Goal: Transaction & Acquisition: Purchase product/service

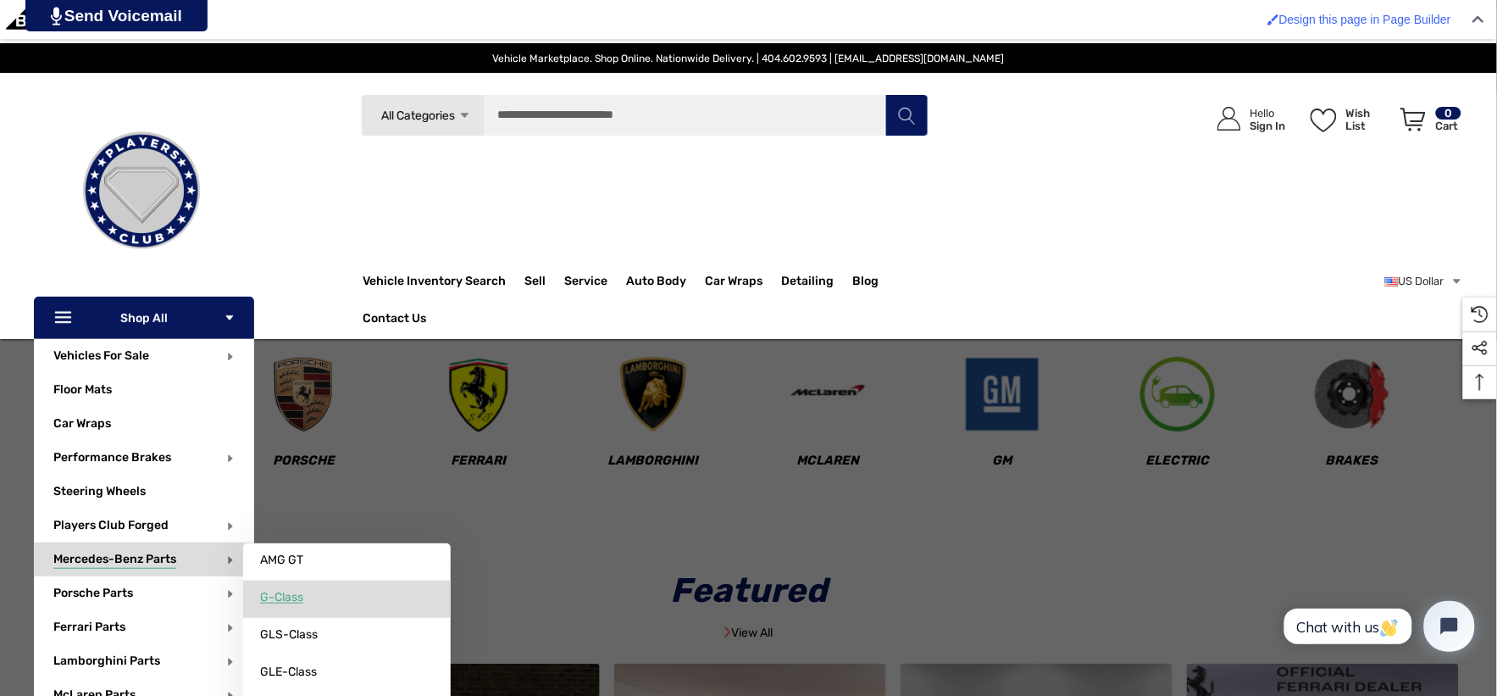
click at [283, 598] on span "G-Class" at bounding box center [281, 597] width 43 height 15
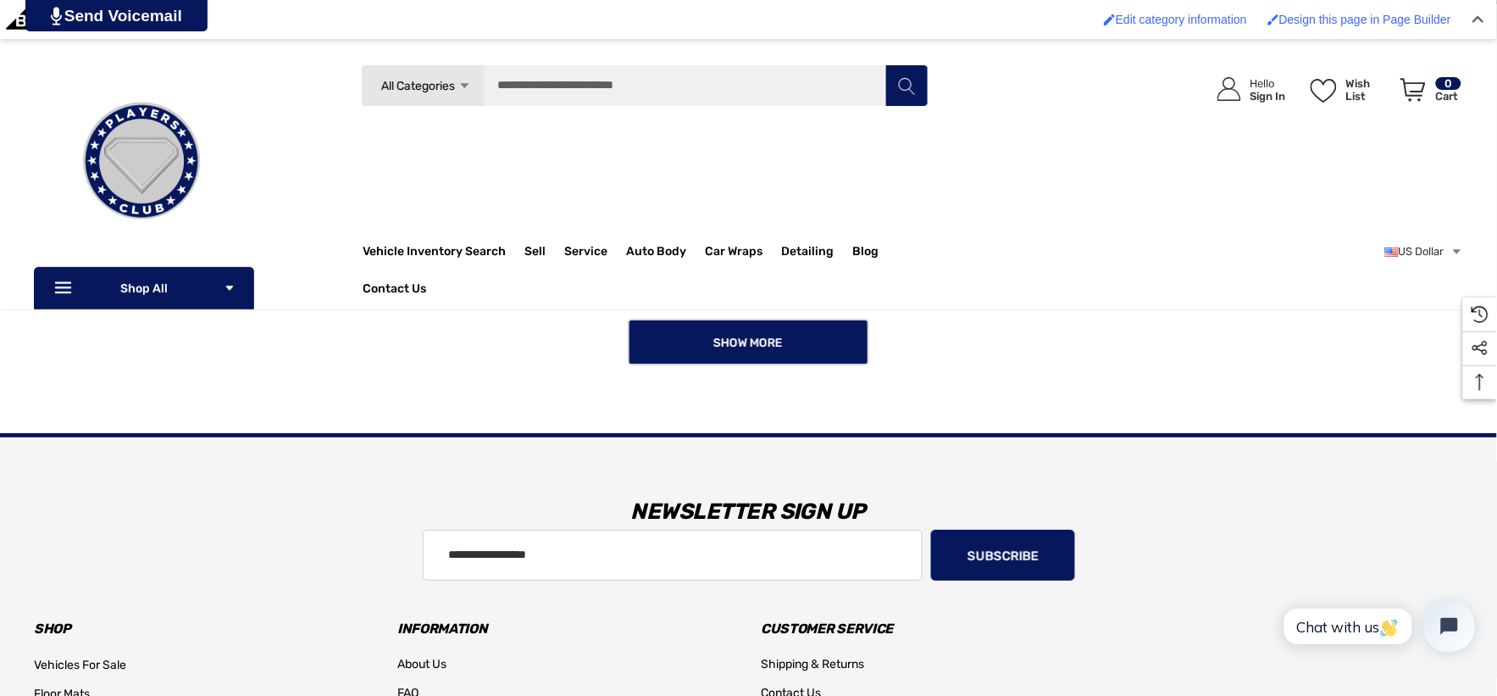
scroll to position [1664, 0]
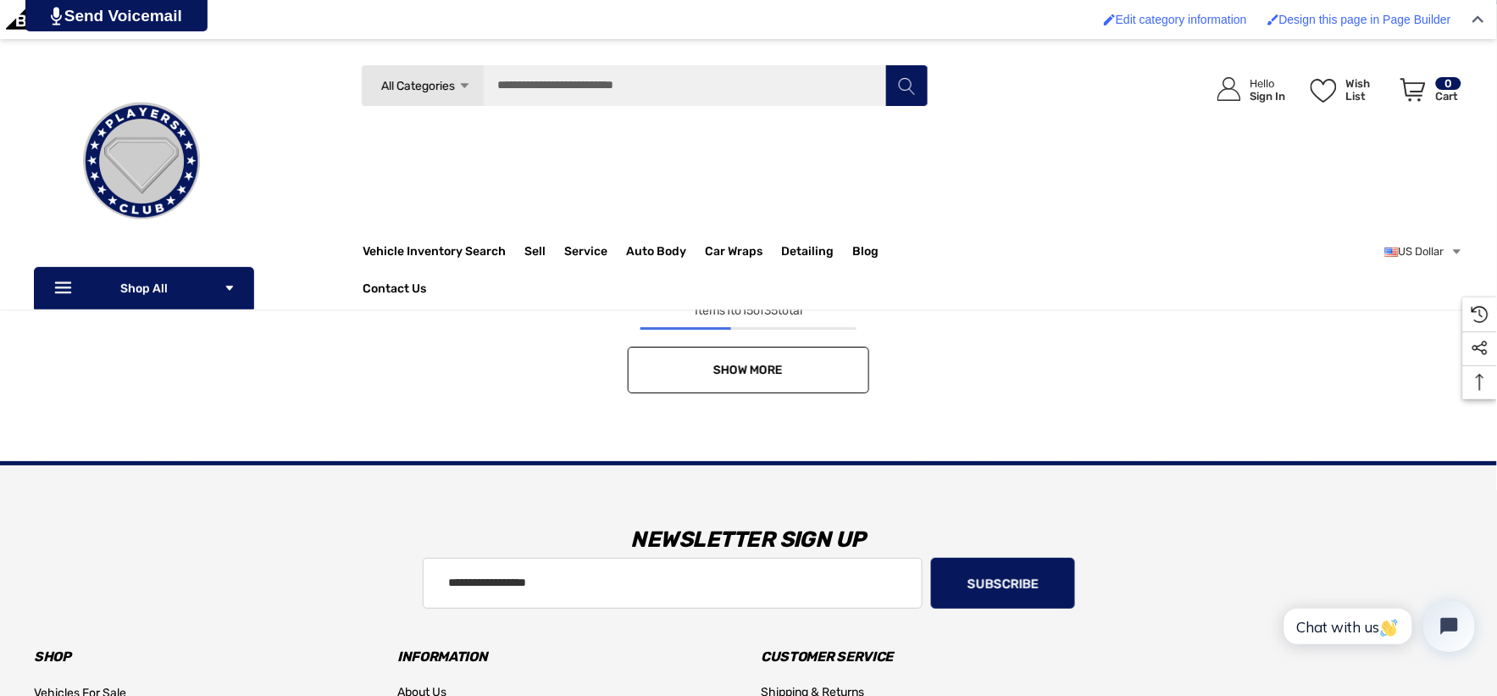
click at [673, 363] on link "Show More" at bounding box center [748, 370] width 241 height 47
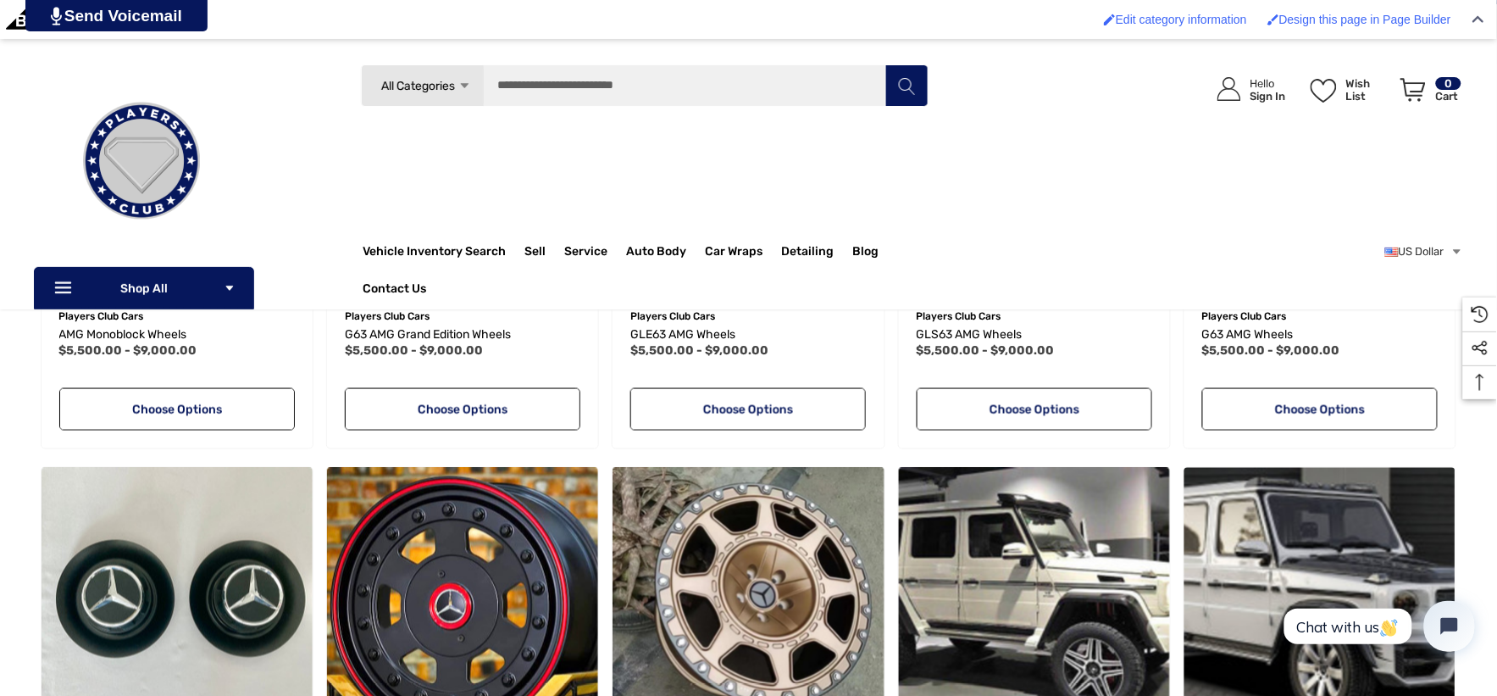
scroll to position [441, 0]
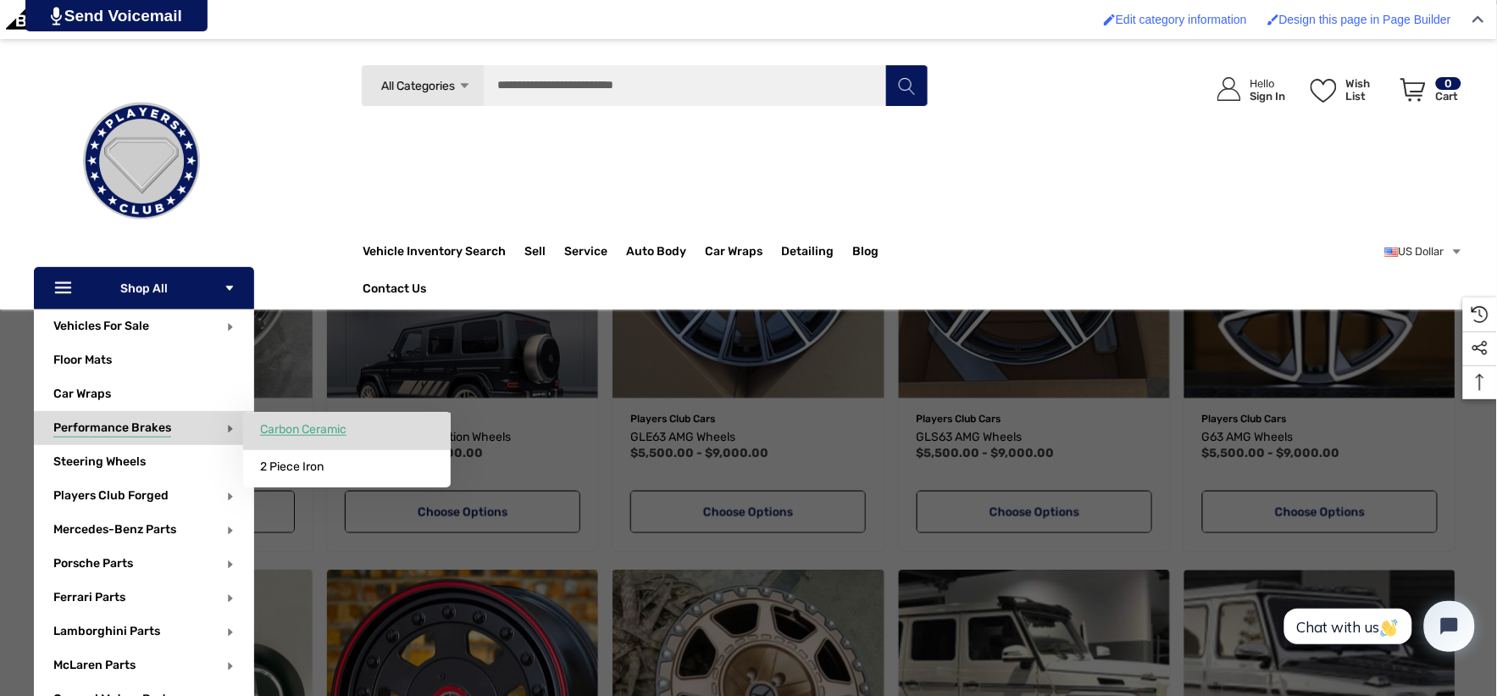
click at [275, 433] on span "Carbon Ceramic" at bounding box center [303, 429] width 86 height 15
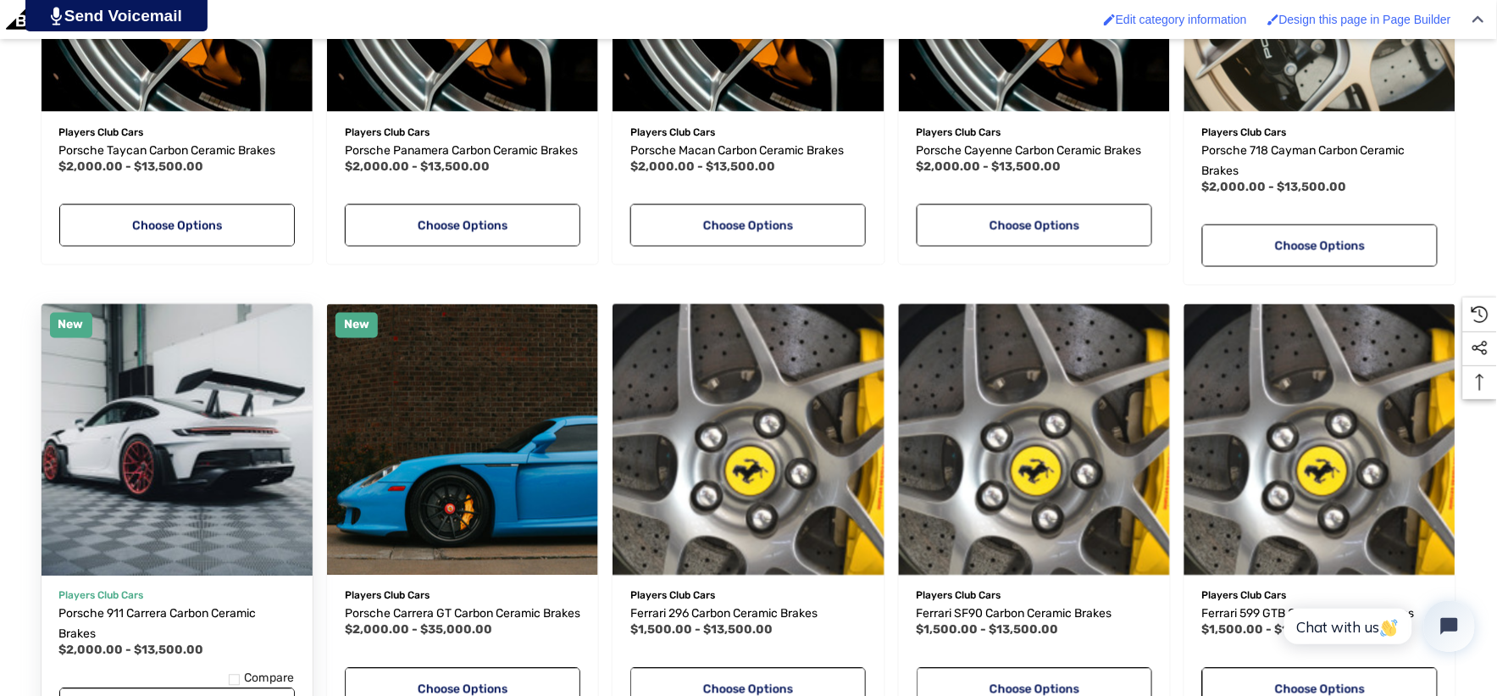
scroll to position [752, 0]
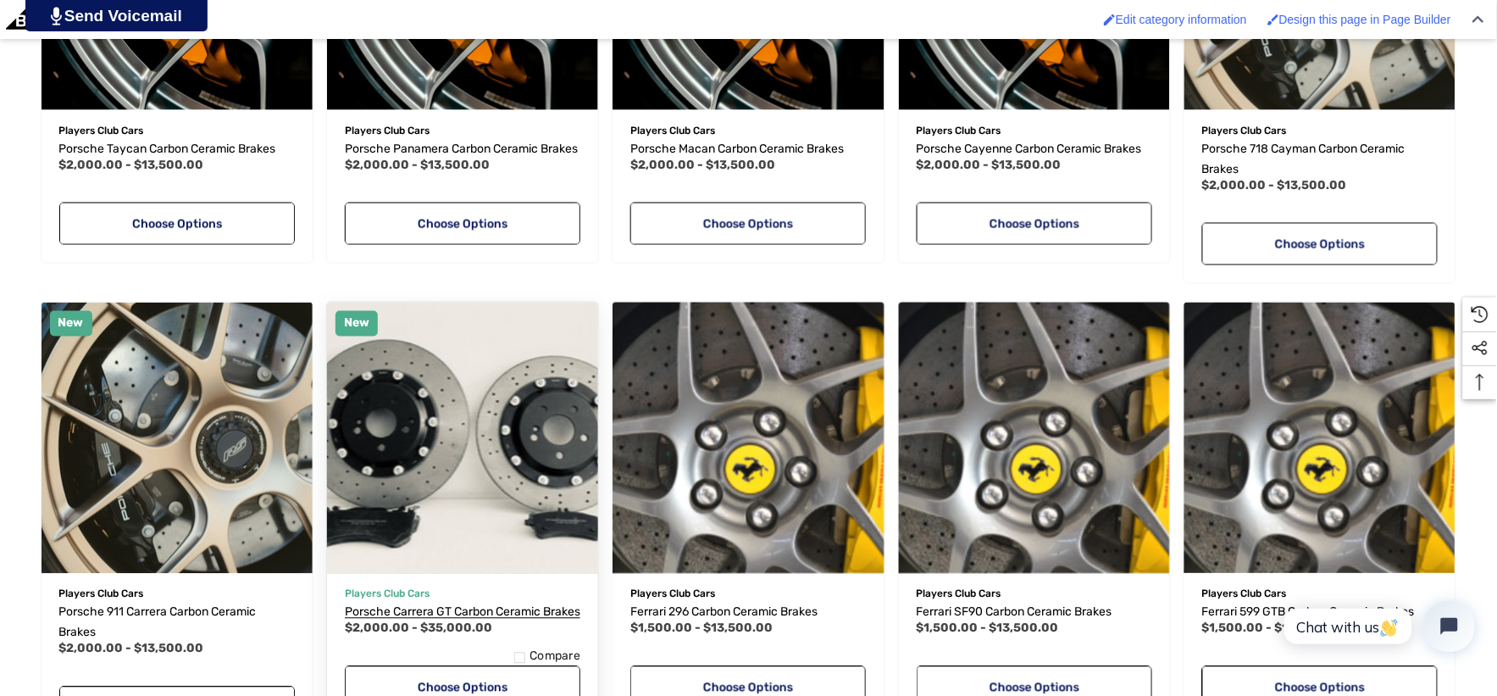
click at [386, 619] on span "Porsche Carrera GT Carbon Ceramic Brakes" at bounding box center [463, 612] width 236 height 14
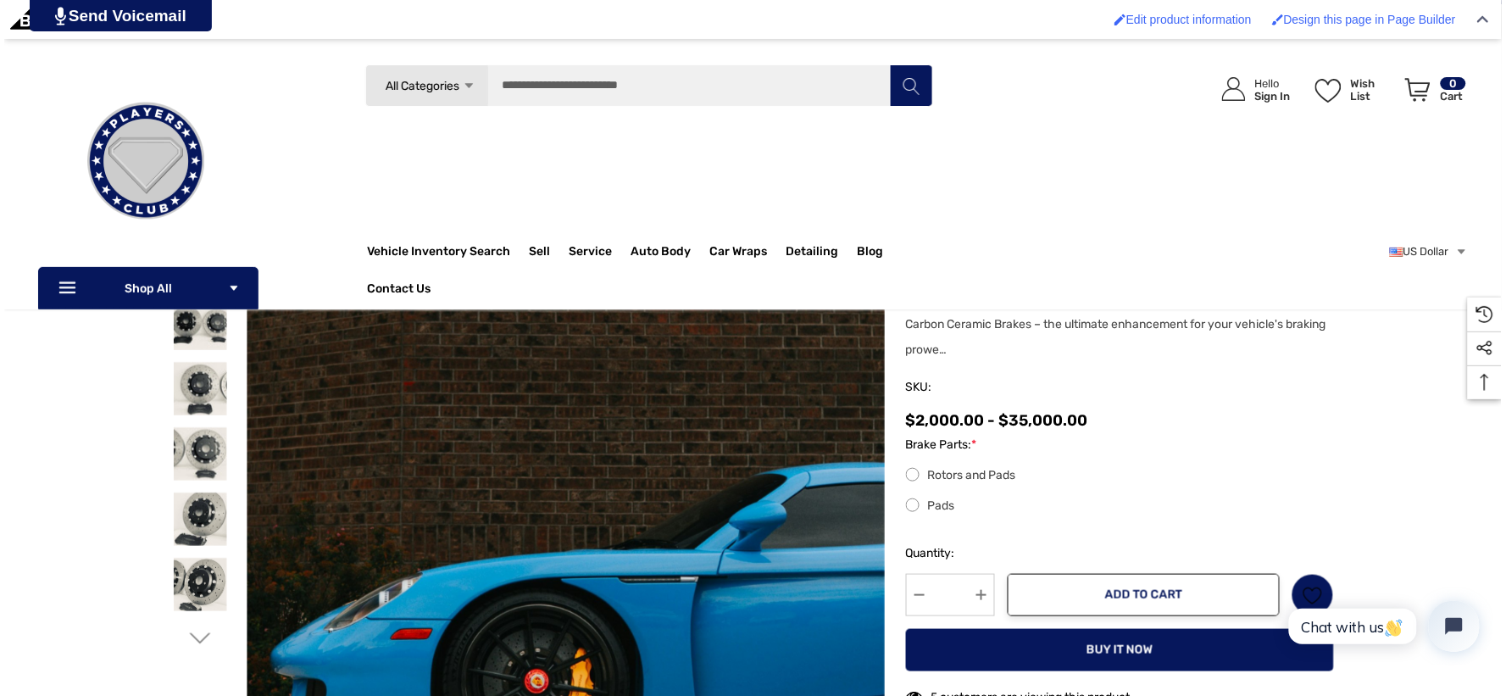
scroll to position [94, 0]
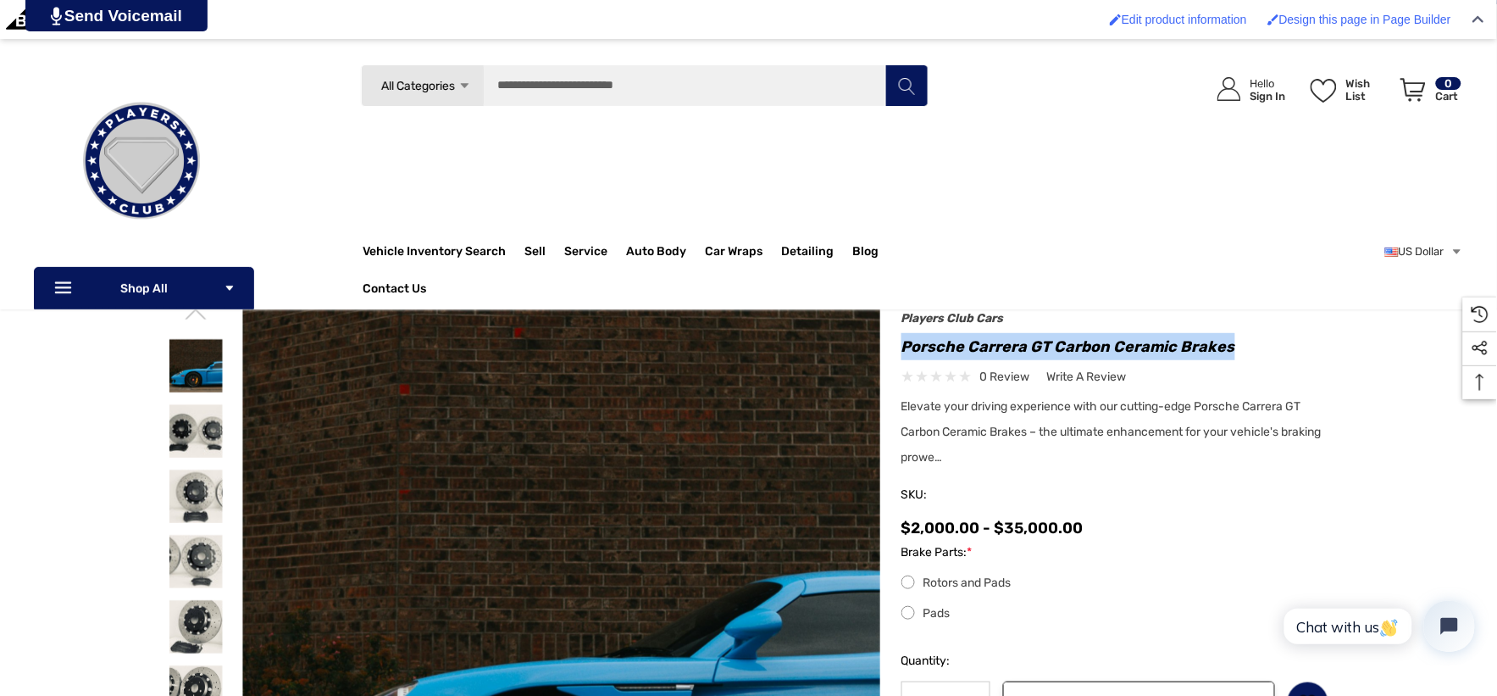
drag, startPoint x: 905, startPoint y: 346, endPoint x: 1225, endPoint y: 346, distance: 320.3
click at [1231, 347] on h1 "Porsche Carrera GT Carbon Ceramic Brakes" at bounding box center [1116, 346] width 428 height 27
copy h1 "Porsche Carrera GT Carbon Ceramic Brakes"
click at [551, 88] on input "Search" at bounding box center [645, 85] width 568 height 42
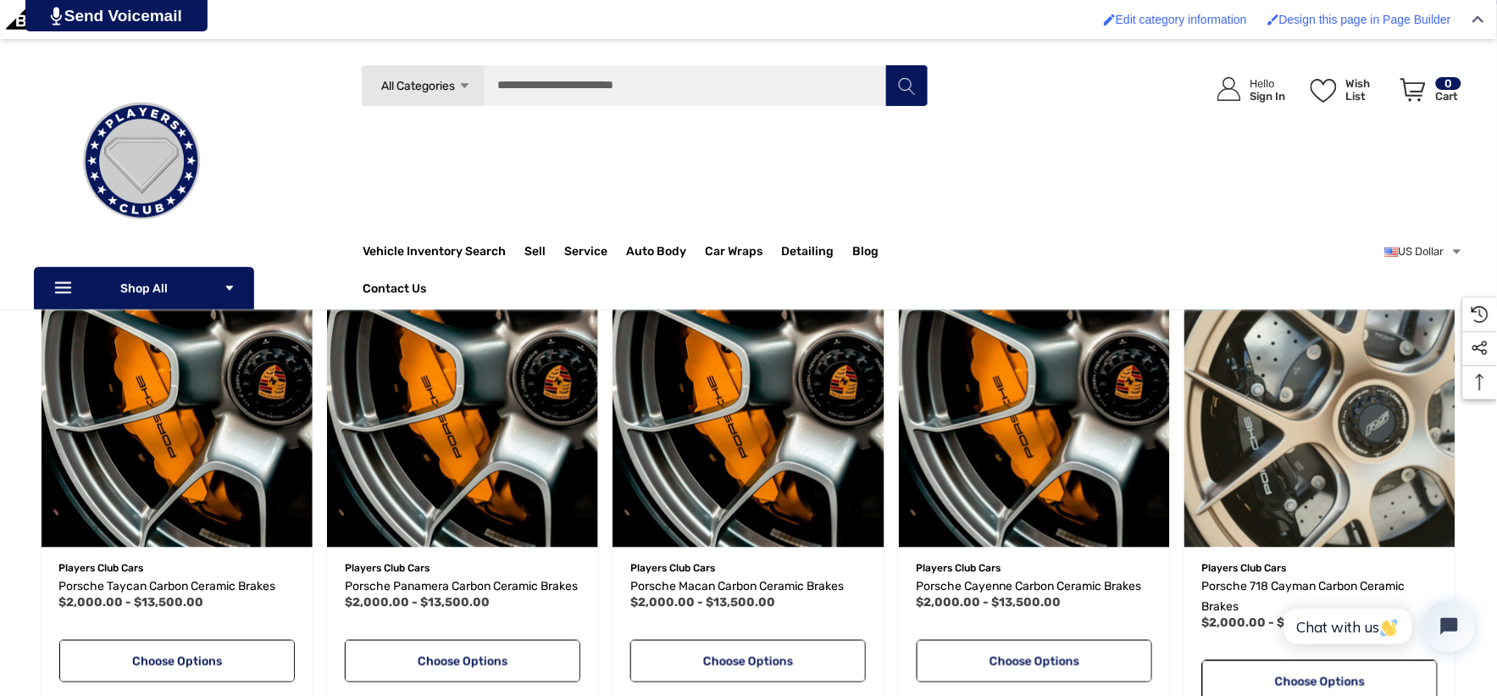
scroll to position [282, 0]
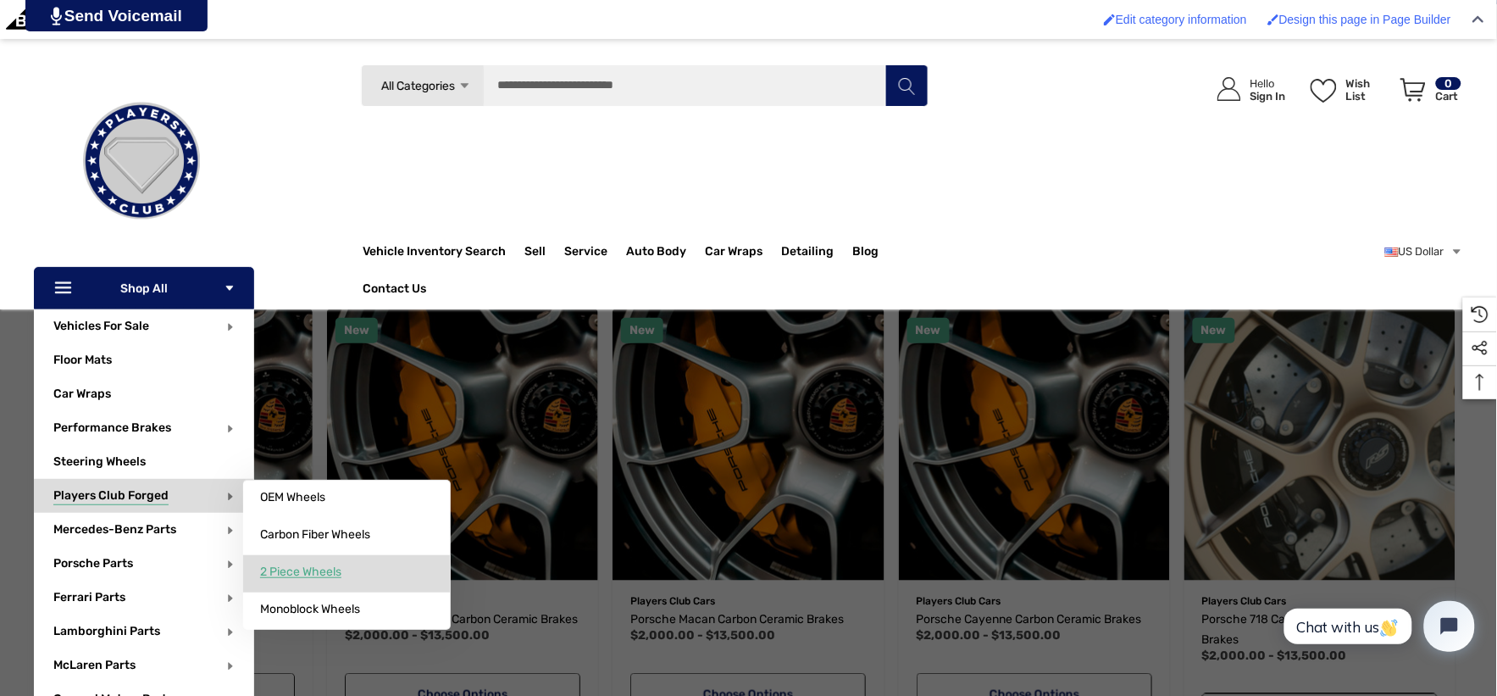
click at [297, 557] on link "2 Piece Wheels" at bounding box center [347, 572] width 208 height 34
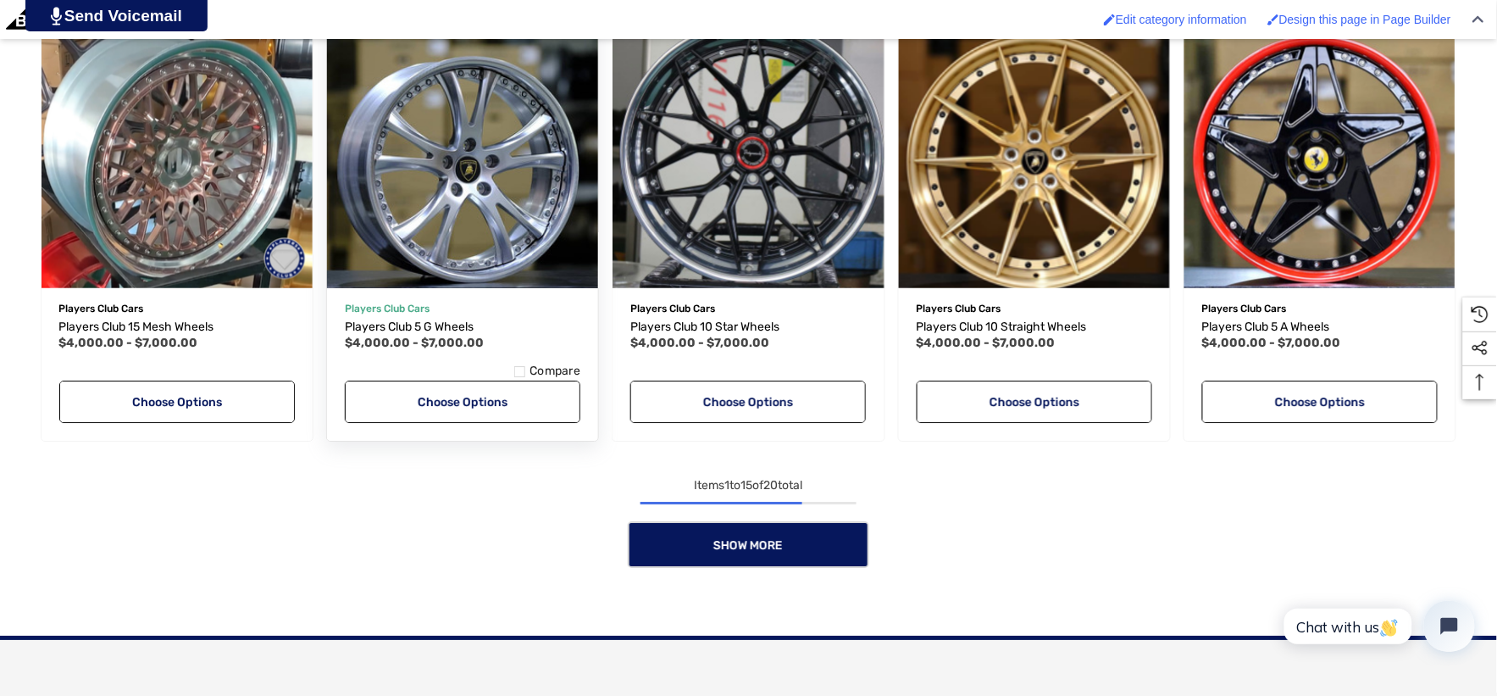
scroll to position [1506, 0]
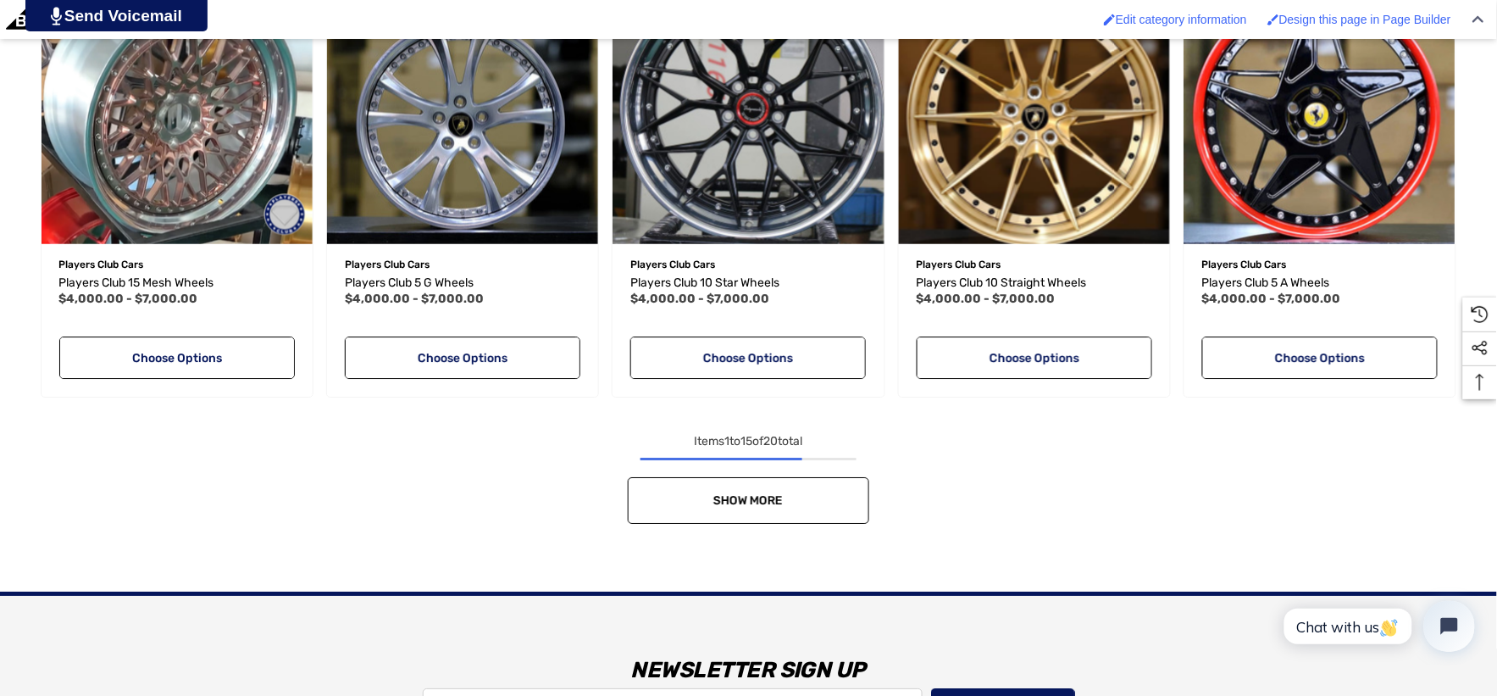
click at [822, 486] on link "Show More" at bounding box center [748, 500] width 241 height 47
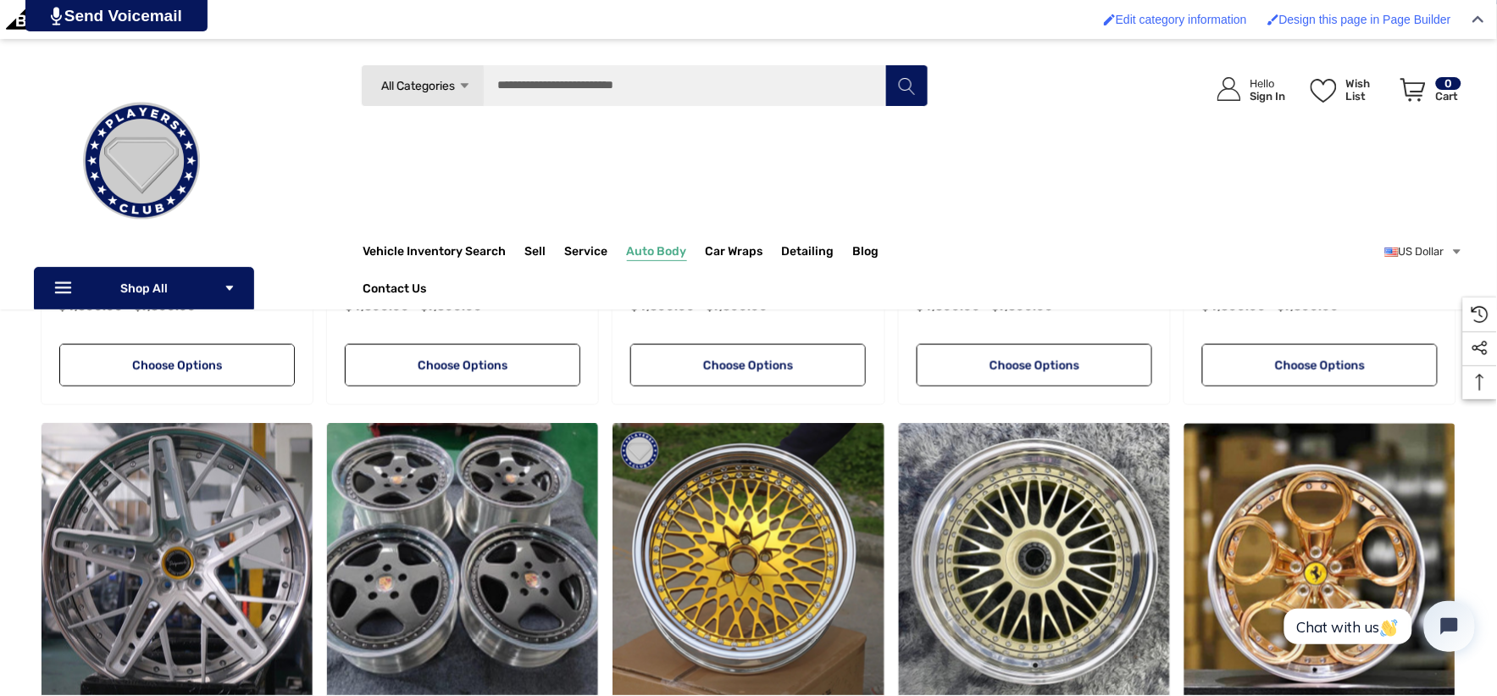
scroll to position [376, 0]
